Goal: Transaction & Acquisition: Purchase product/service

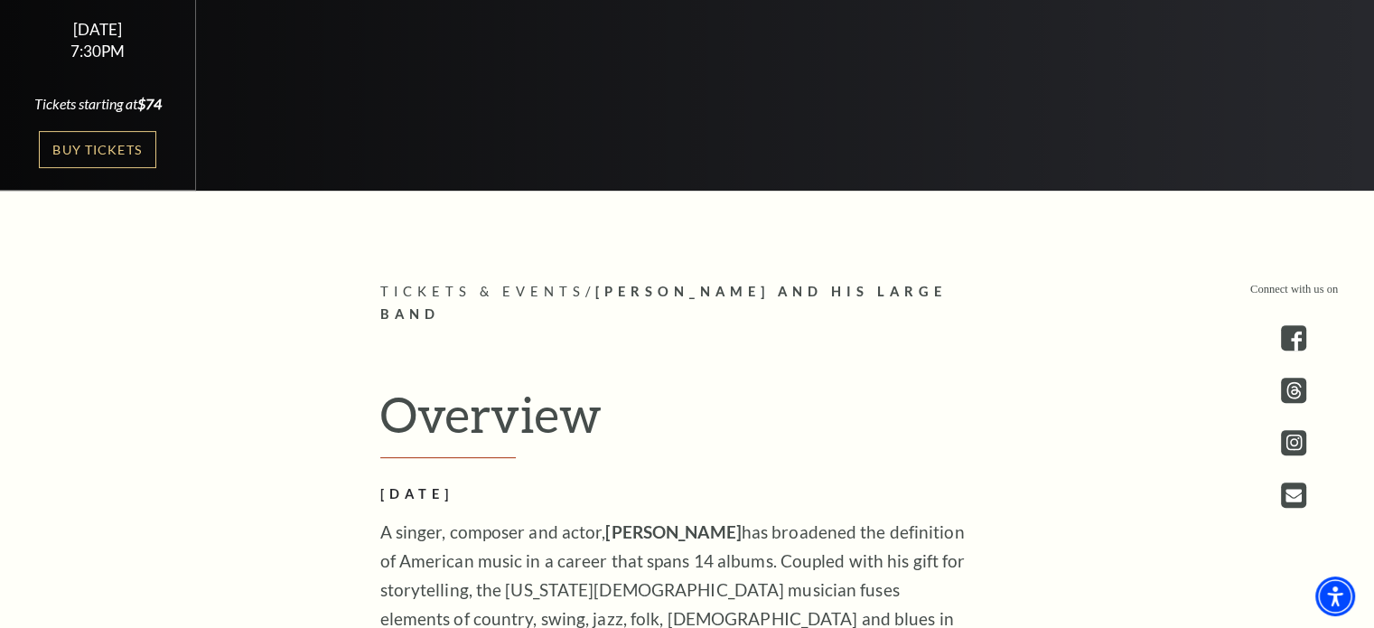
scroll to position [514, 0]
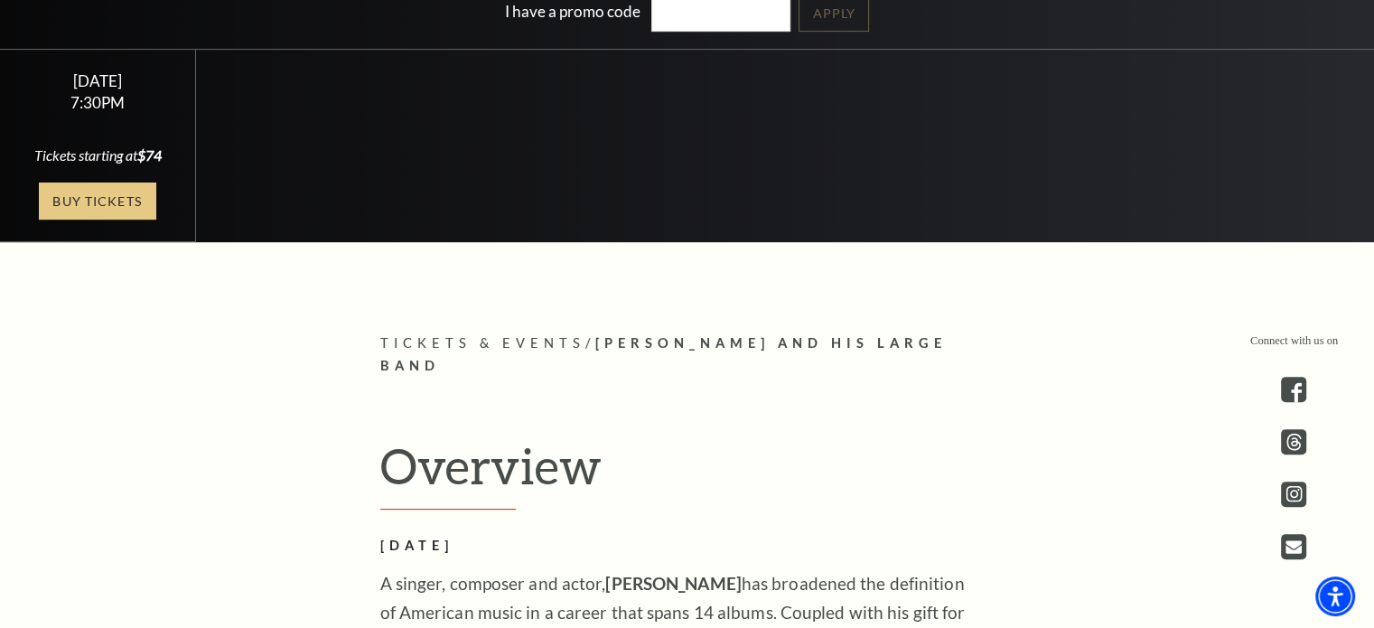
click at [120, 198] on link "Buy Tickets" at bounding box center [97, 201] width 117 height 37
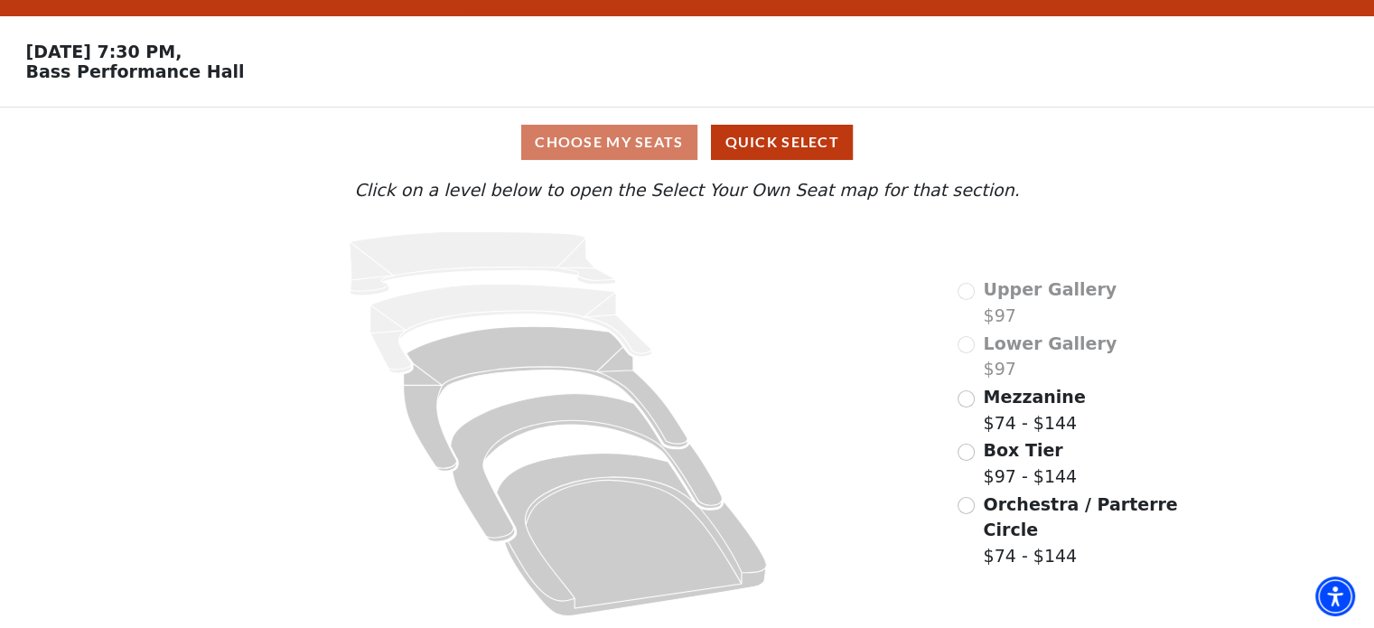
scroll to position [48, 0]
click at [969, 512] on input "Orchestra / Parterre Circle$74 - $144\a" at bounding box center [966, 505] width 17 height 17
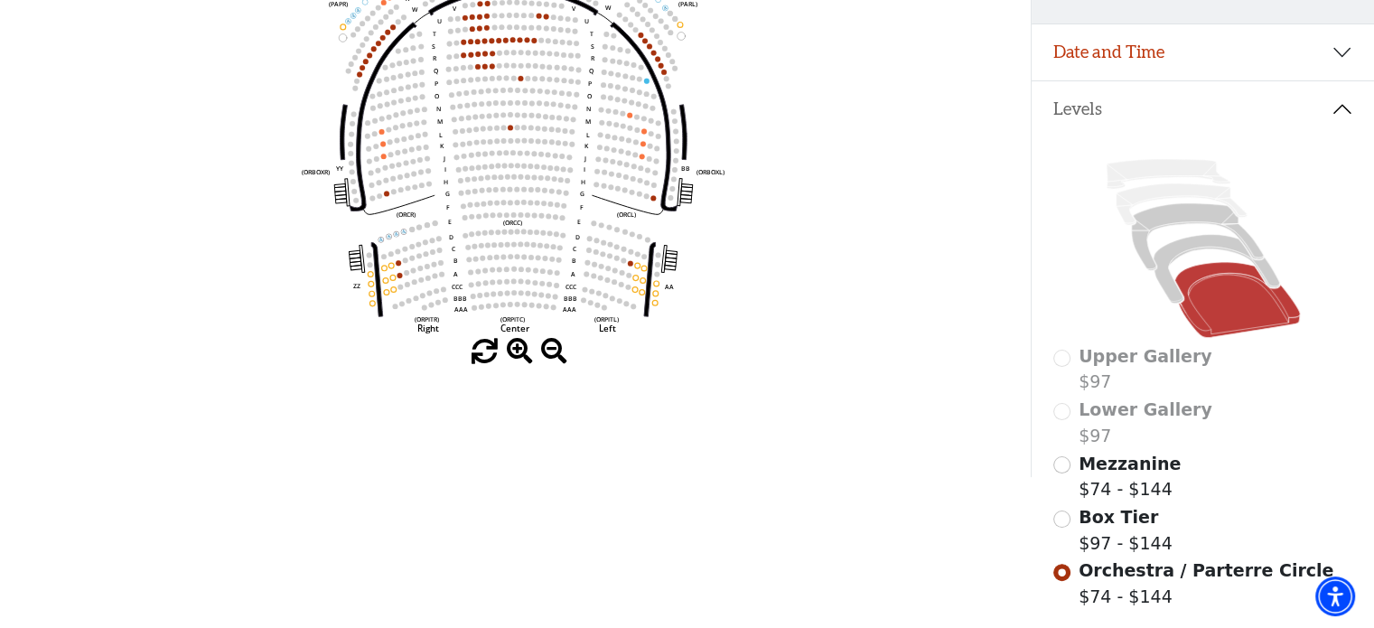
scroll to position [302, 0]
click at [1063, 473] on input "Mezzanine$74 - $144\a" at bounding box center [1062, 463] width 17 height 17
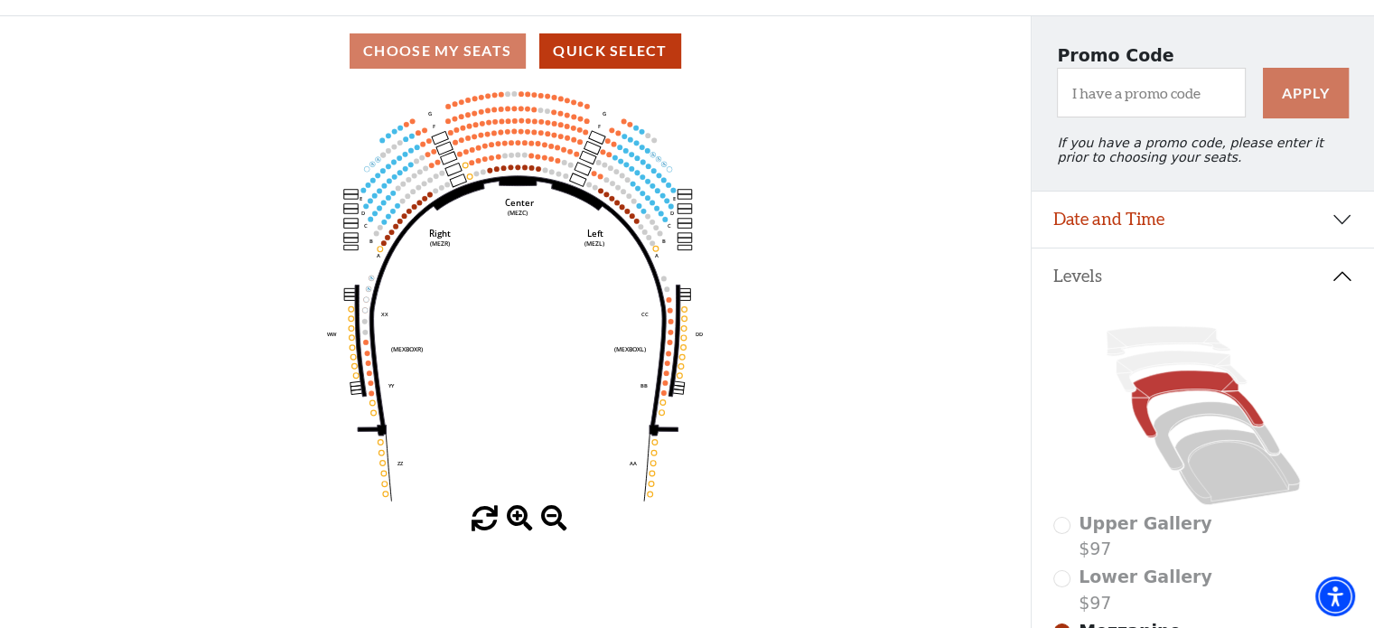
scroll to position [108, 0]
